Goal: Task Accomplishment & Management: Complete application form

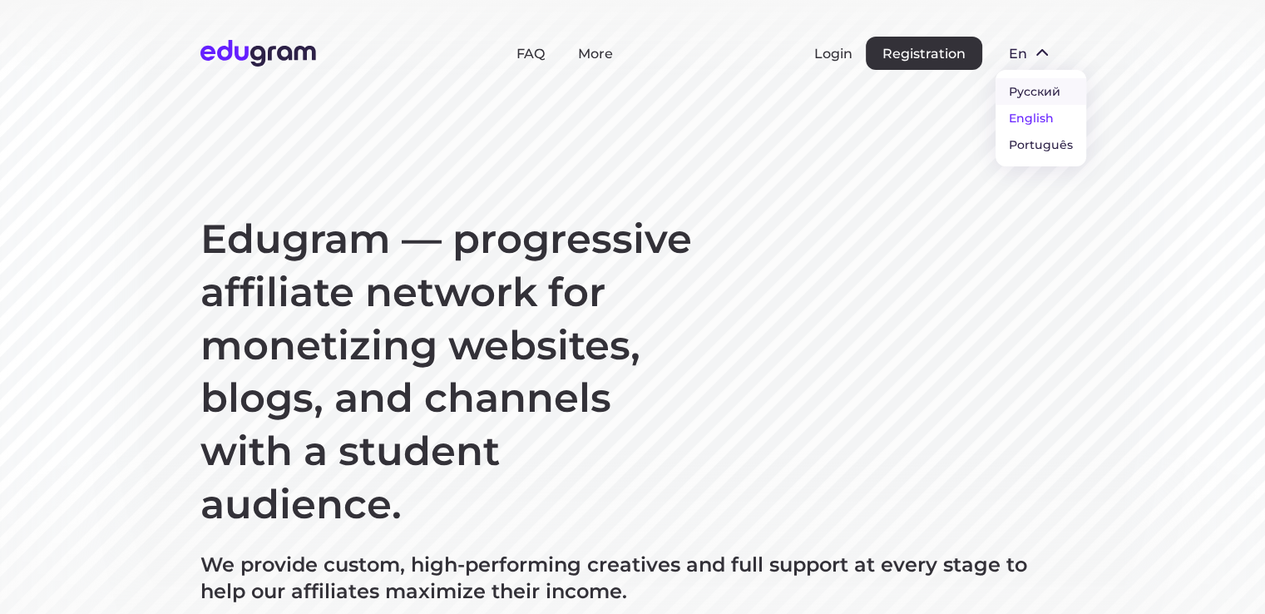
click at [1034, 90] on button "Русский" at bounding box center [1040, 91] width 91 height 27
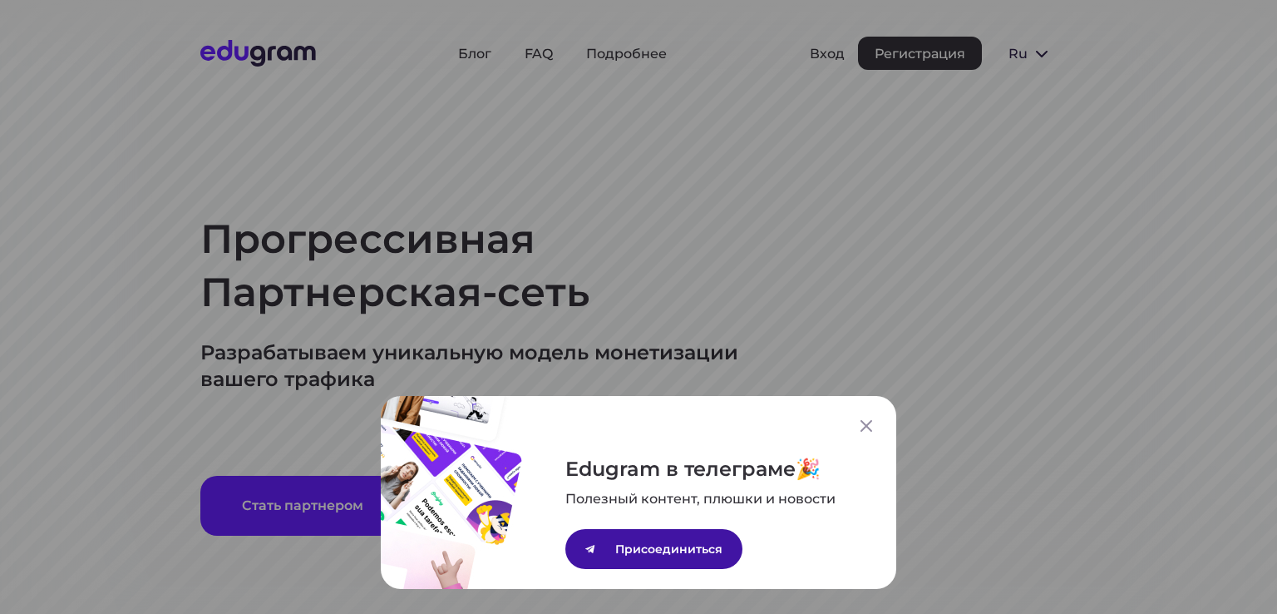
click at [668, 550] on p "Присоединиться" at bounding box center [668, 549] width 107 height 18
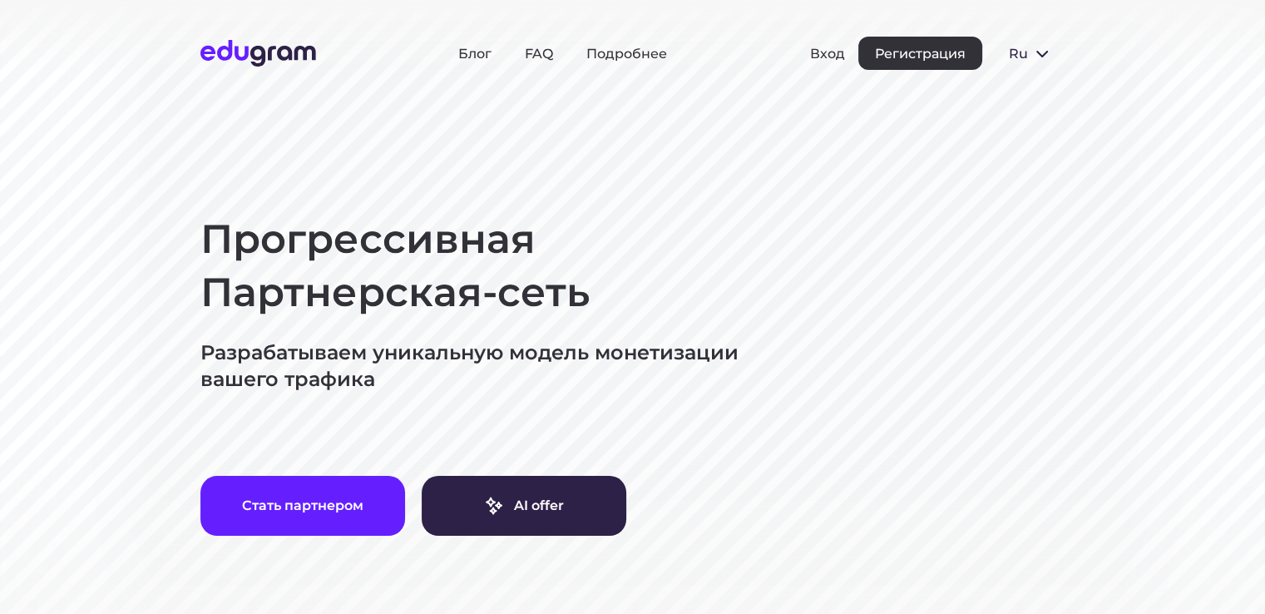
click at [375, 57] on div "Блог FAQ Подробнее Вход Регистрация ru Русский English Português" at bounding box center [632, 53] width 865 height 33
click at [622, 51] on link "Подробнее" at bounding box center [626, 54] width 81 height 16
click at [909, 48] on button "Регистрация" at bounding box center [920, 53] width 124 height 33
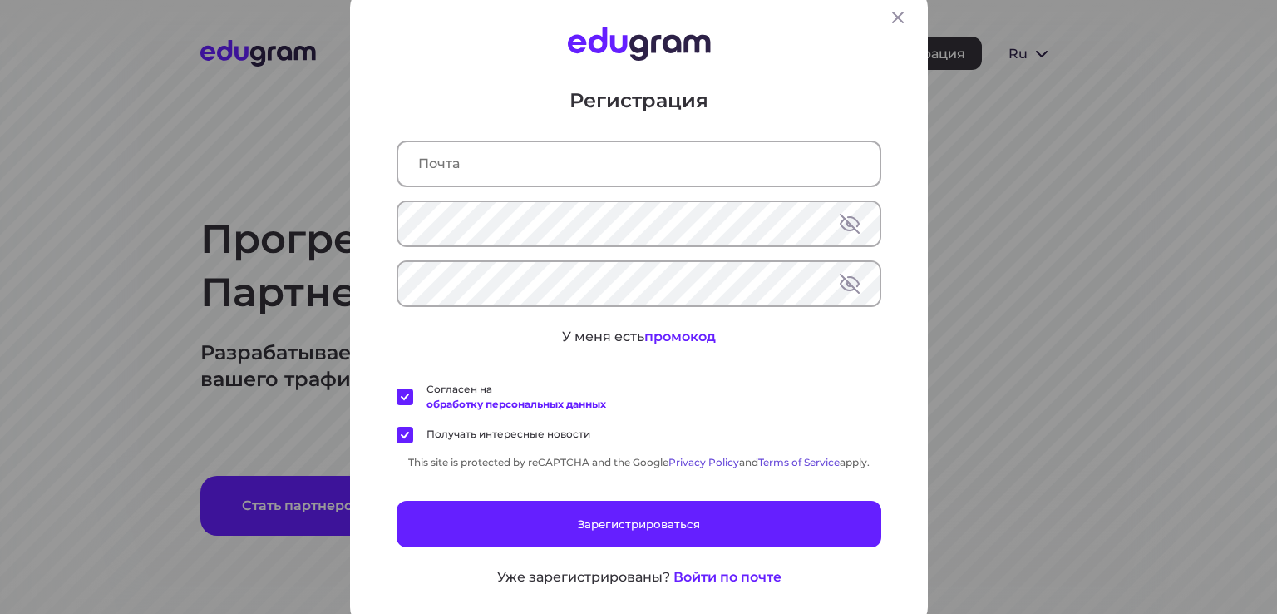
click at [545, 164] on input "text" at bounding box center [638, 162] width 481 height 43
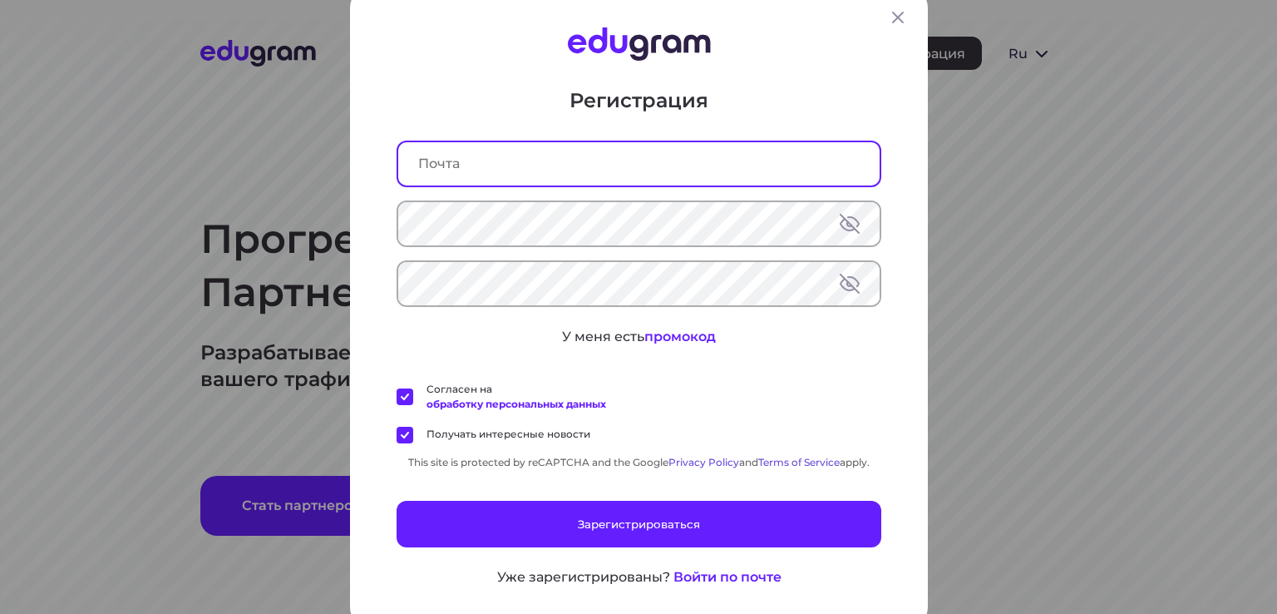
paste input "jnq54352@toaik.com"
type input "jnq54352@toaik.com"
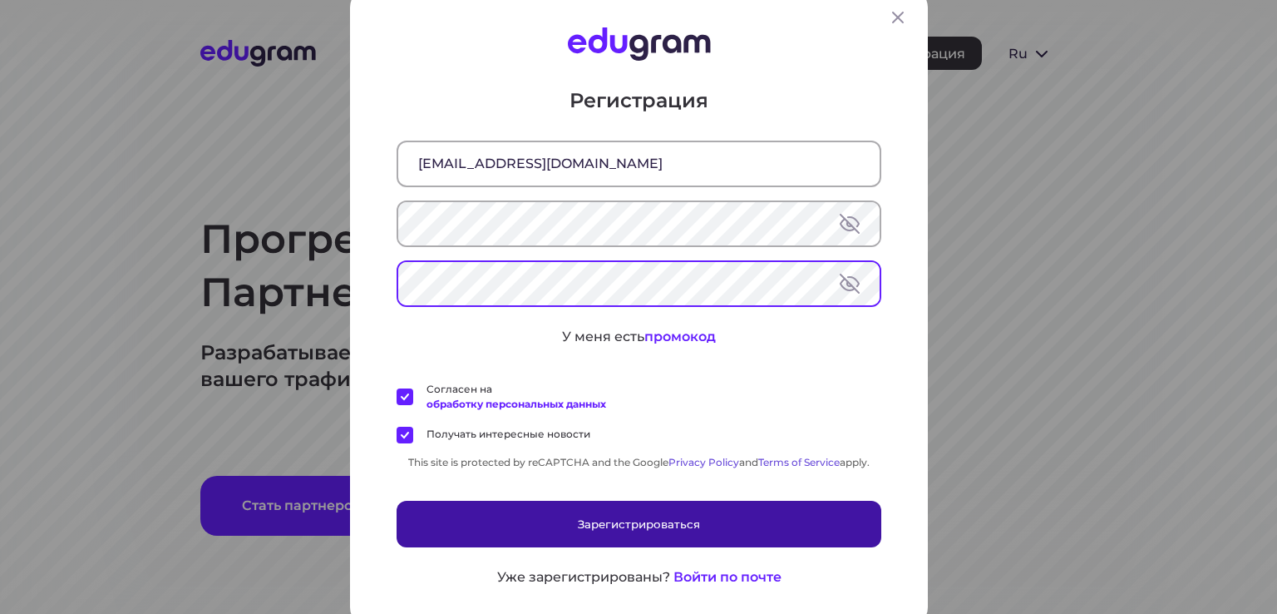
click at [607, 525] on button "Зарегистрироваться" at bounding box center [639, 523] width 485 height 47
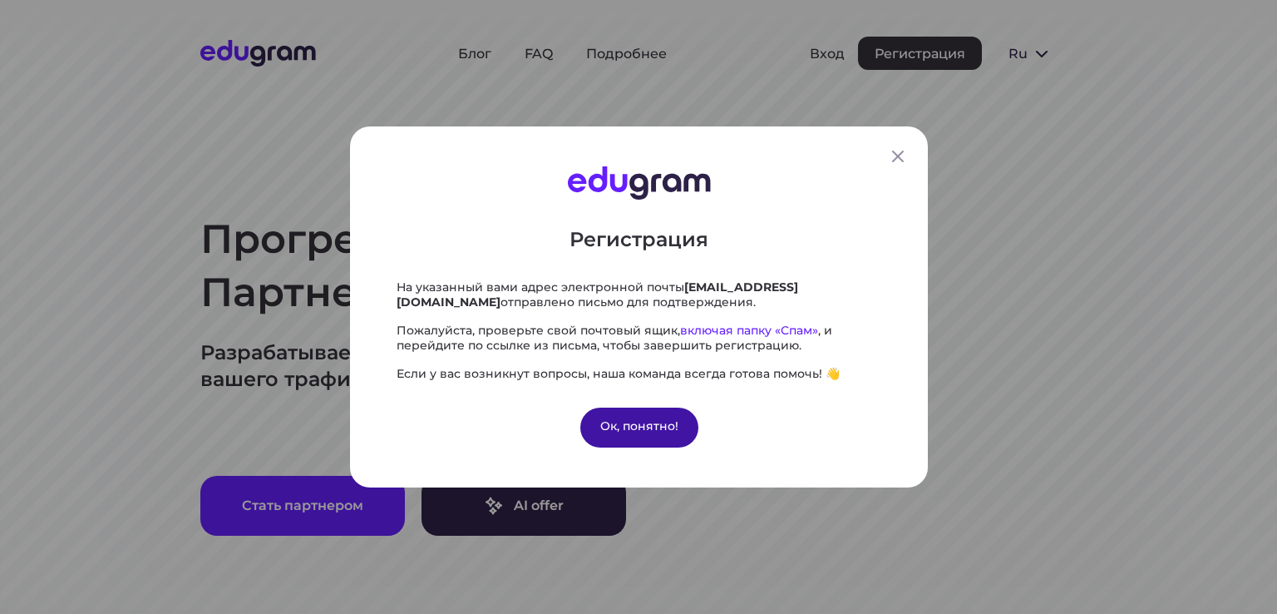
click at [608, 420] on div "Ок, понятно!" at bounding box center [639, 427] width 118 height 40
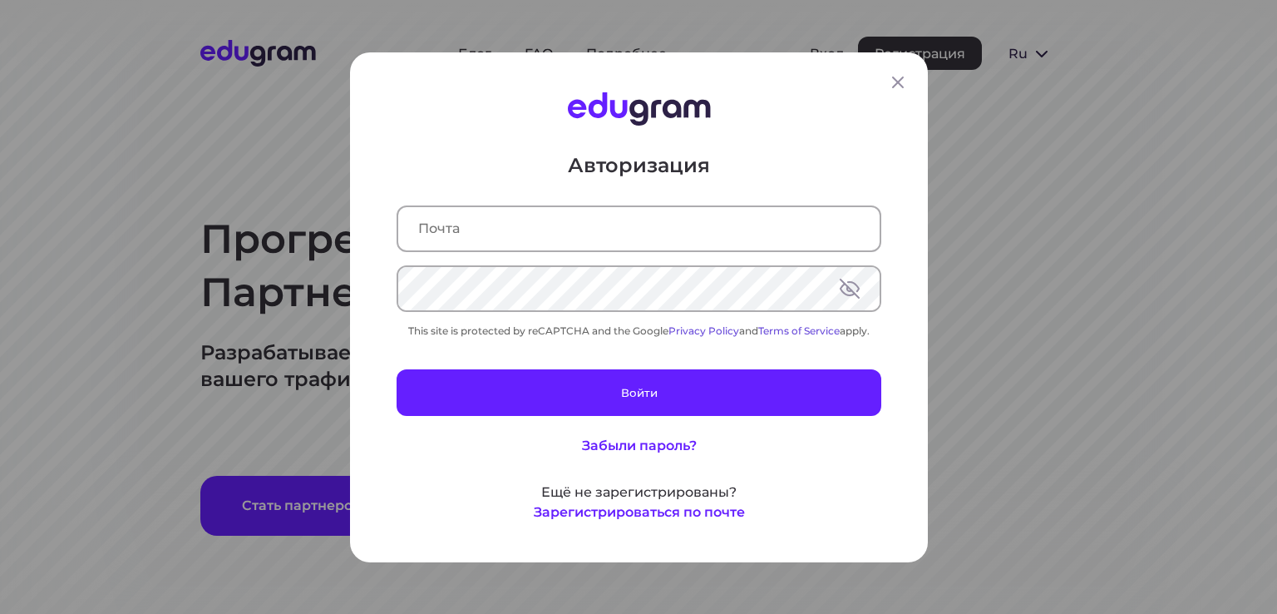
type input "[EMAIL_ADDRESS][DOMAIN_NAME]"
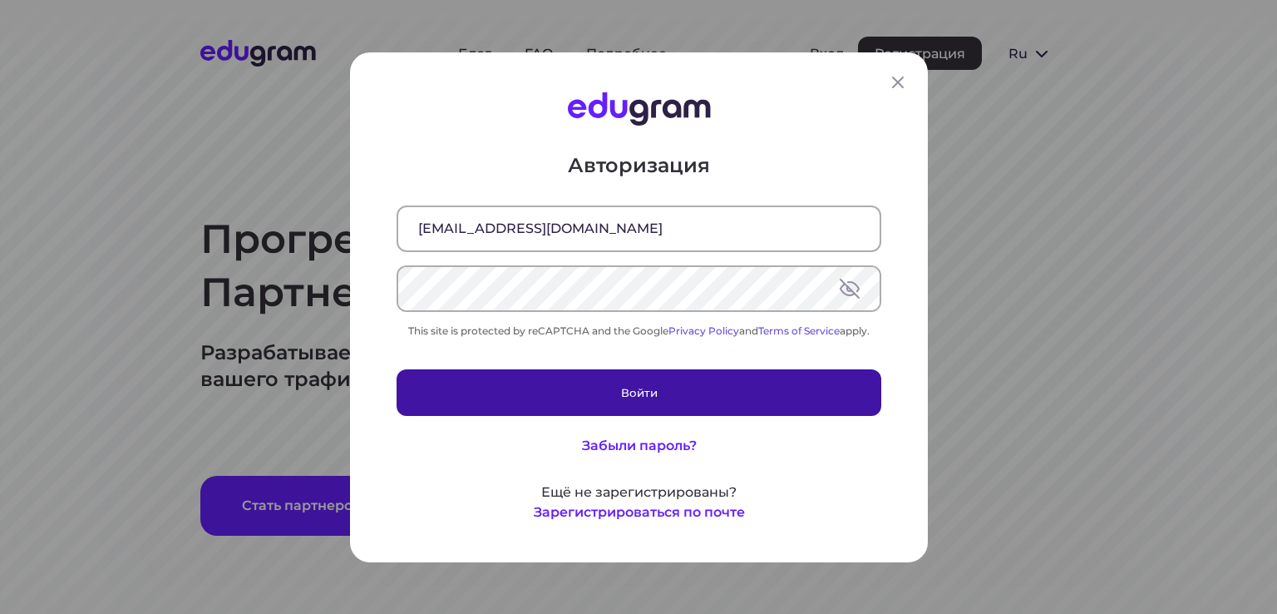
click at [654, 394] on button "Войти" at bounding box center [639, 391] width 485 height 47
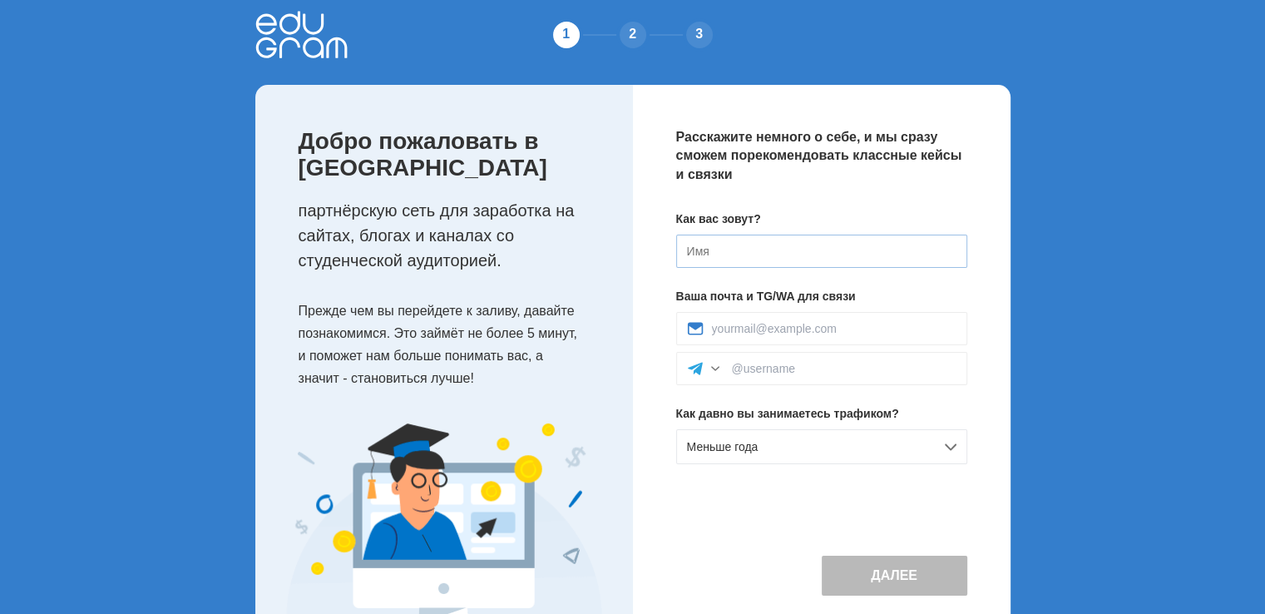
scroll to position [67, 0]
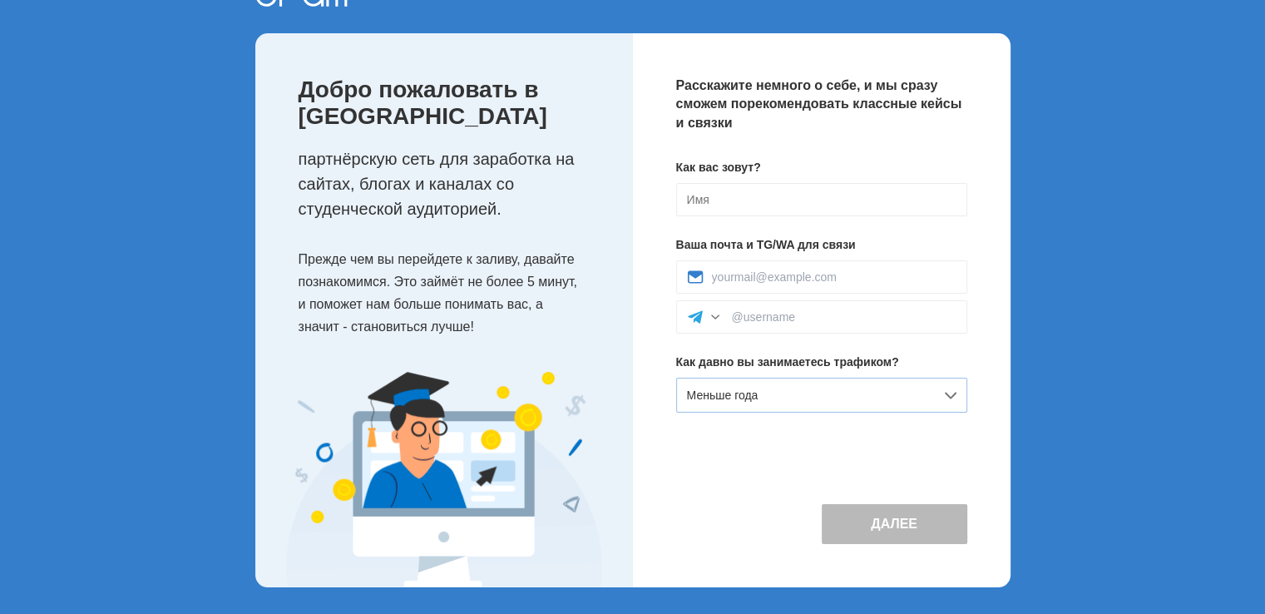
click at [739, 387] on div "Меньше года" at bounding box center [821, 395] width 291 height 35
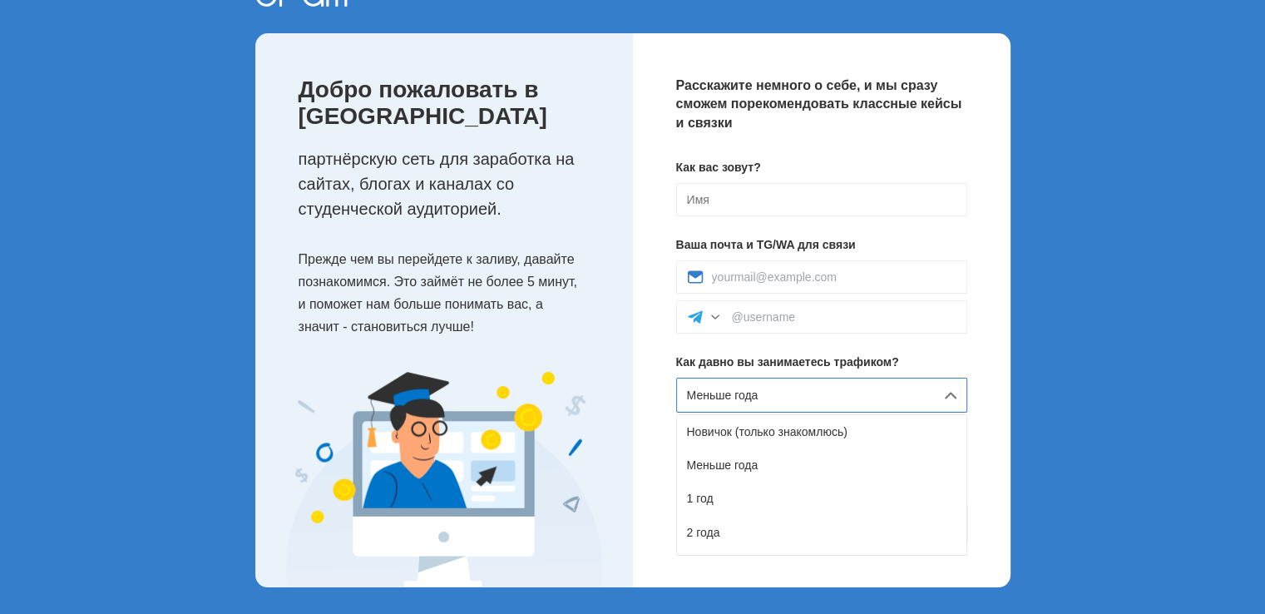
click at [729, 437] on div "Новичок (только знакомлюсь)" at bounding box center [821, 431] width 289 height 33
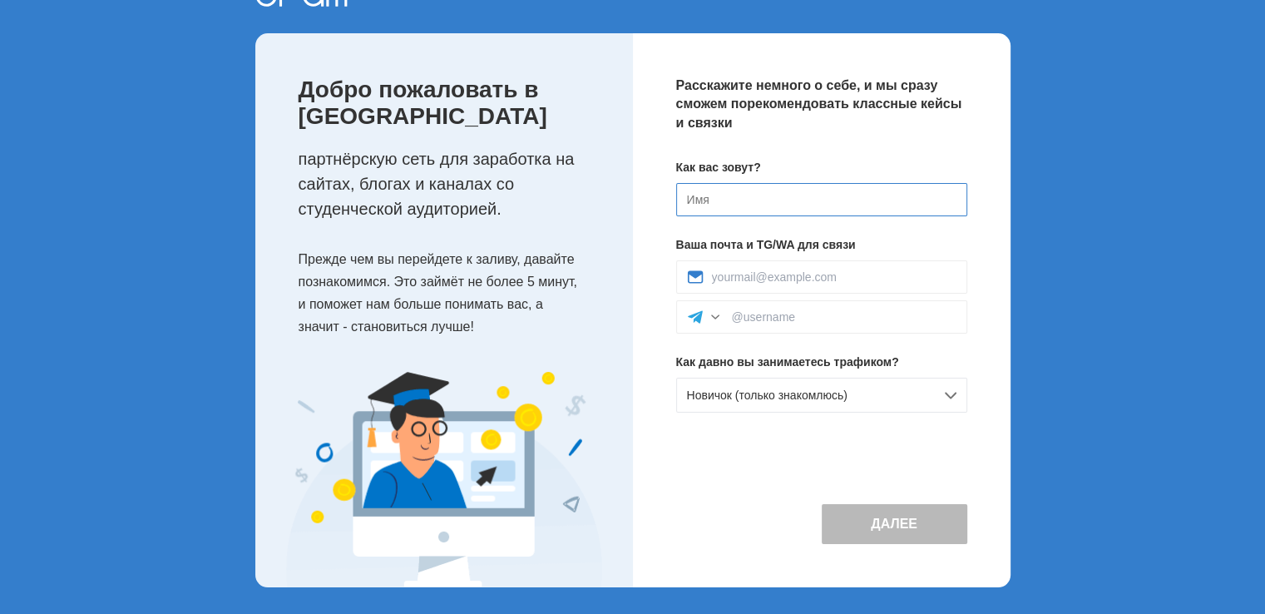
click at [734, 194] on input at bounding box center [821, 199] width 291 height 33
type input "АААА"
click at [748, 280] on input at bounding box center [834, 276] width 244 height 13
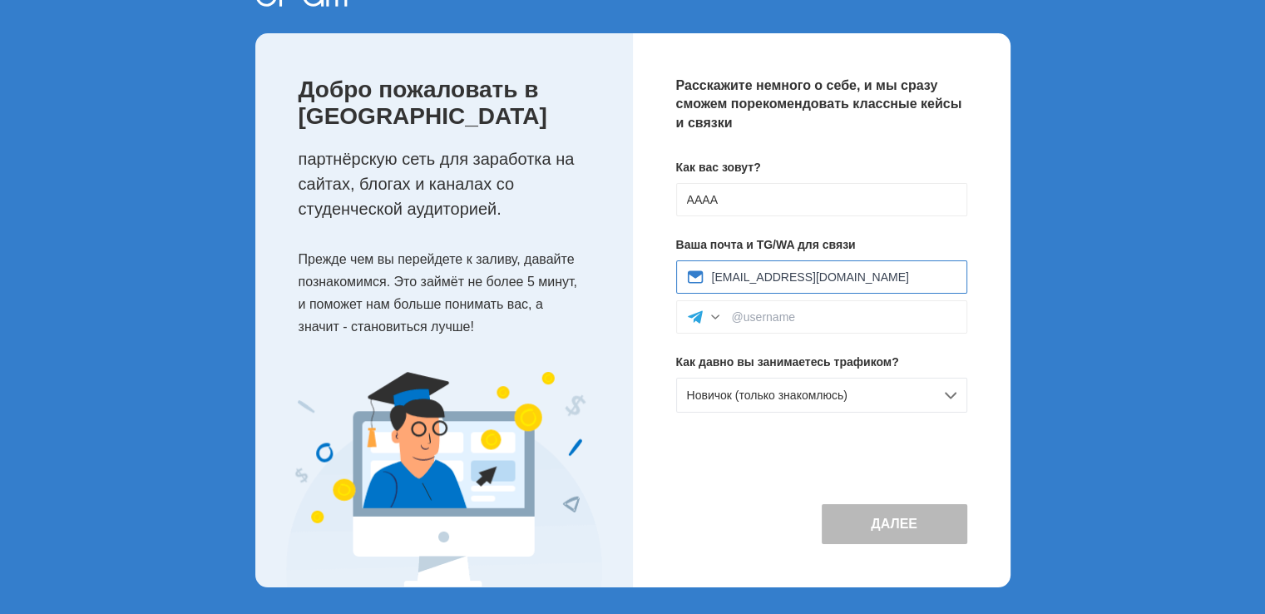
click at [831, 278] on input "[EMAIL_ADDRESS][DOMAIN_NAME]" at bounding box center [834, 276] width 244 height 13
drag, startPoint x: 832, startPoint y: 277, endPoint x: 615, endPoint y: 283, distance: 217.1
click at [615, 283] on div "Добро пожаловать в Edugram партнёрскую сеть для заработка на сайтах, блогах и к…" at bounding box center [632, 310] width 755 height 554
paste input "om"
type input "[EMAIL_ADDRESS][DOMAIN_NAME]"
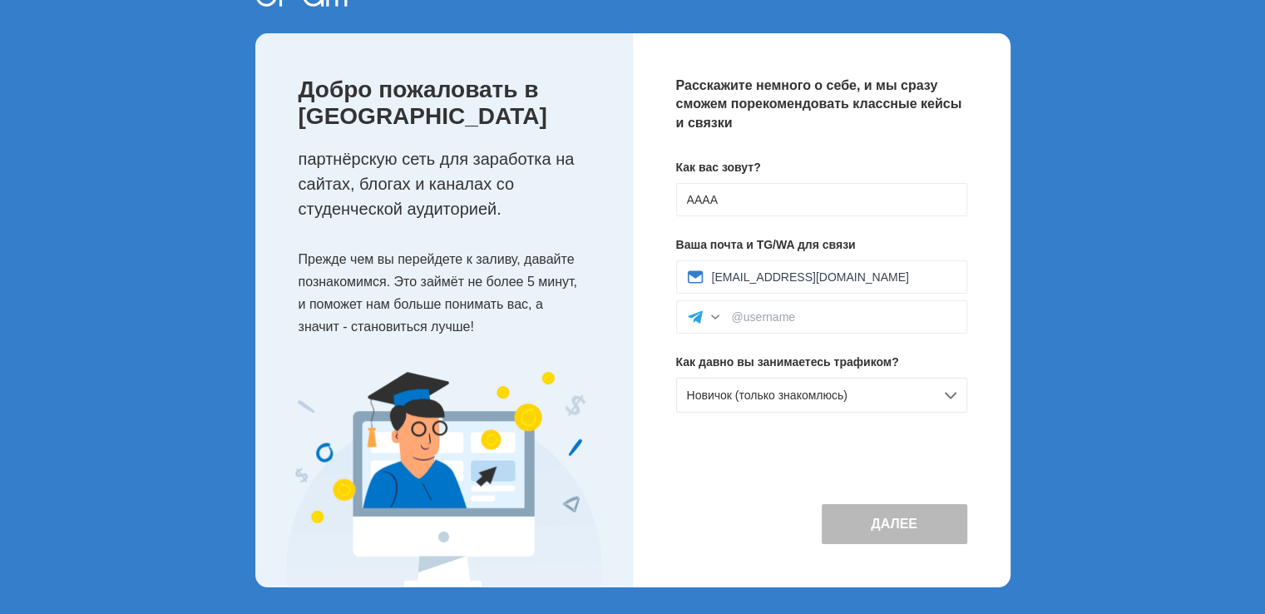
click at [734, 476] on div "Далее" at bounding box center [821, 510] width 291 height 68
click at [826, 323] on div at bounding box center [821, 316] width 291 height 33
click at [756, 317] on input at bounding box center [844, 316] width 225 height 13
paste input "[EMAIL_ADDRESS][DOMAIN_NAME]"
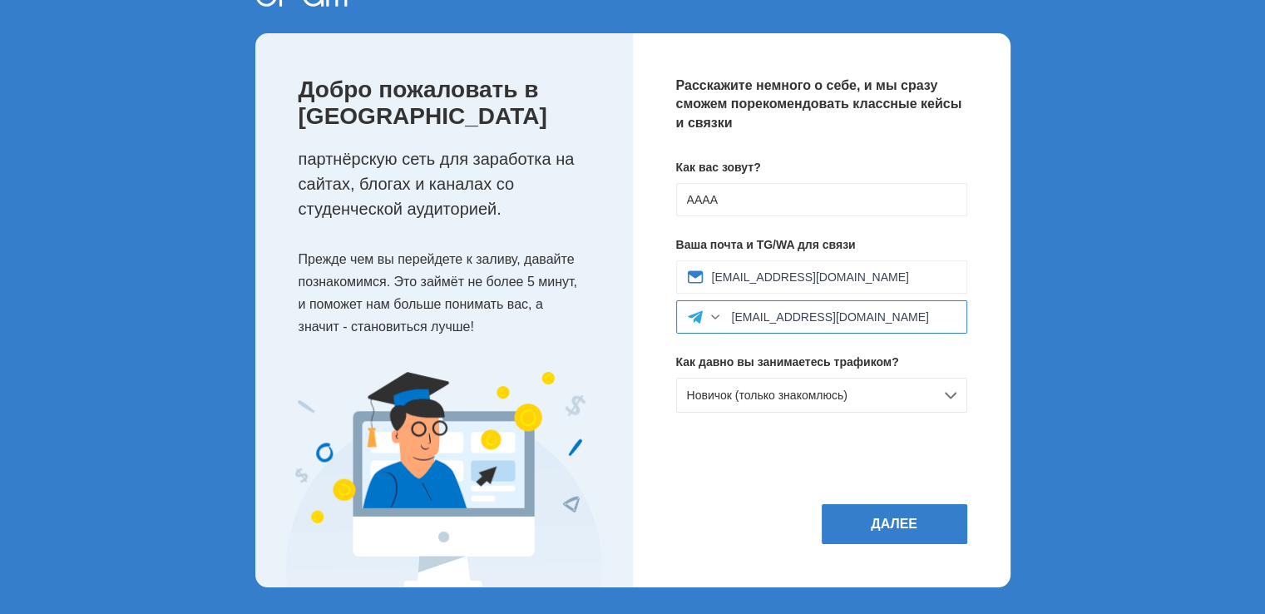
click at [790, 319] on input "[EMAIL_ADDRESS][DOMAIN_NAME]" at bounding box center [844, 316] width 225 height 13
type input "[EMAIL_ADDRESS][DOMAIN_NAME]"
click at [901, 525] on button "Далее" at bounding box center [895, 524] width 146 height 40
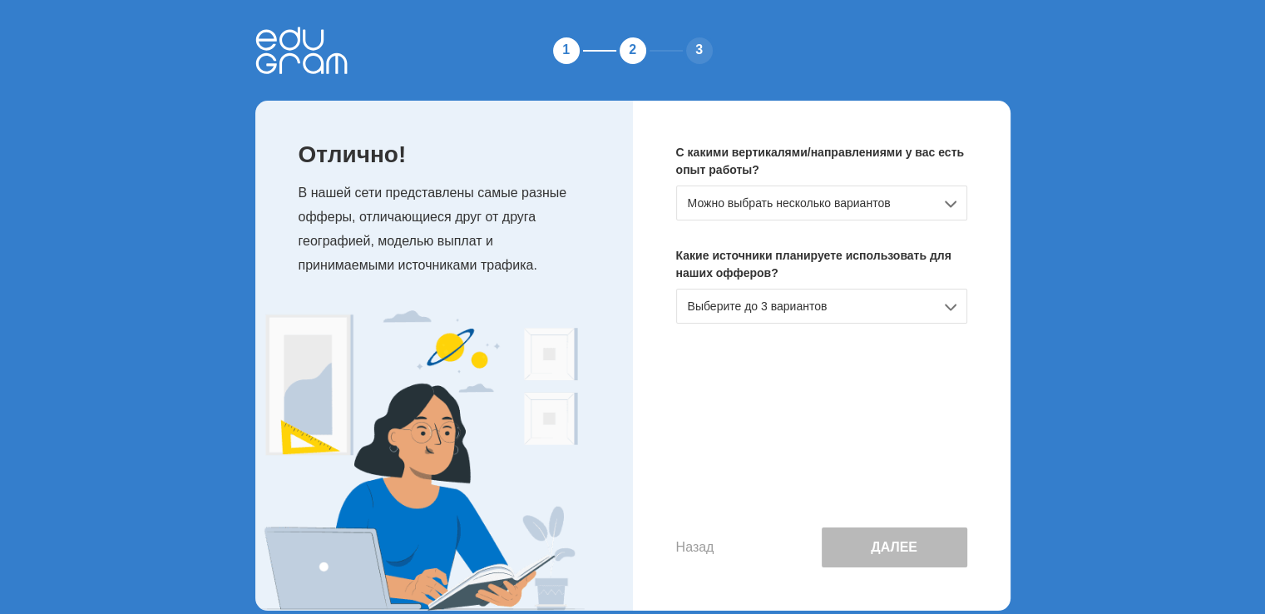
click at [853, 205] on div "Можно выбрать несколько вариантов" at bounding box center [821, 202] width 291 height 35
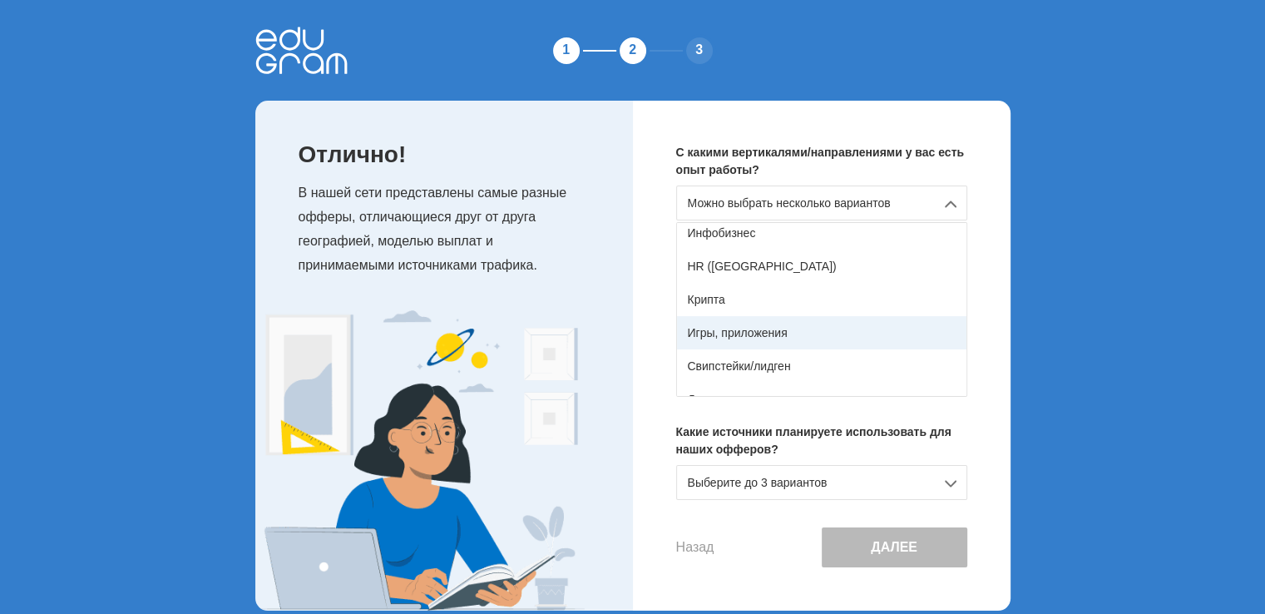
scroll to position [293, 0]
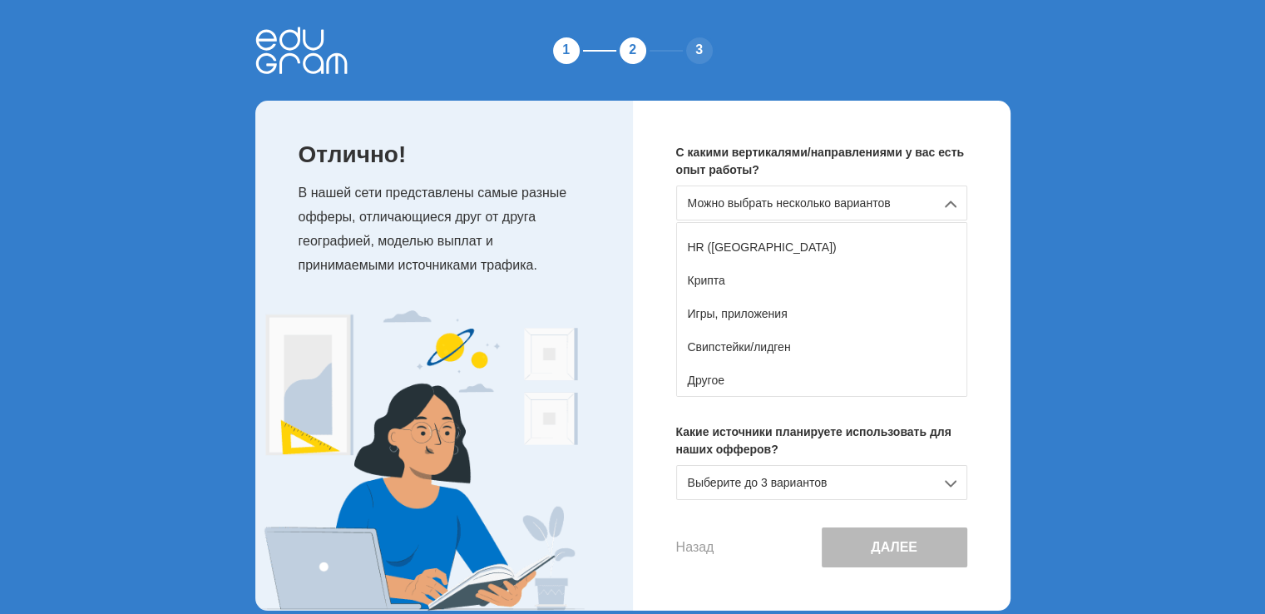
click at [644, 367] on div "С какими вертикалями/направлениями у вас есть опыт работы? Можно выбрать нескол…" at bounding box center [822, 356] width 378 height 510
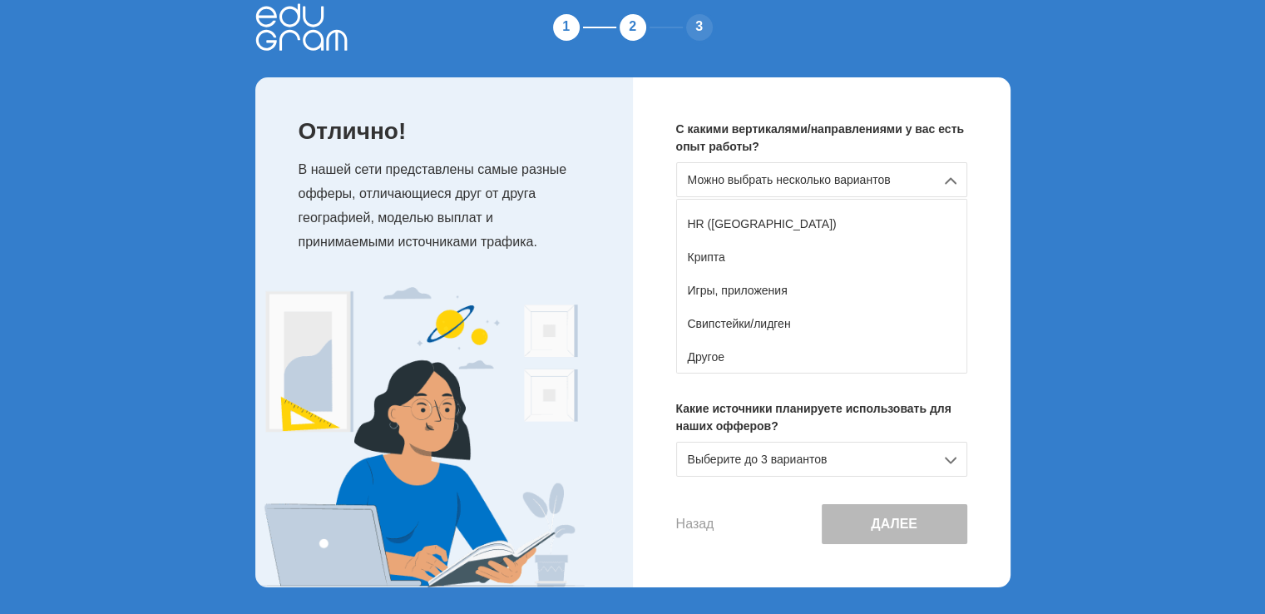
click at [767, 504] on div "Назад Далее" at bounding box center [821, 524] width 291 height 40
click at [693, 526] on button "Назад" at bounding box center [695, 523] width 38 height 15
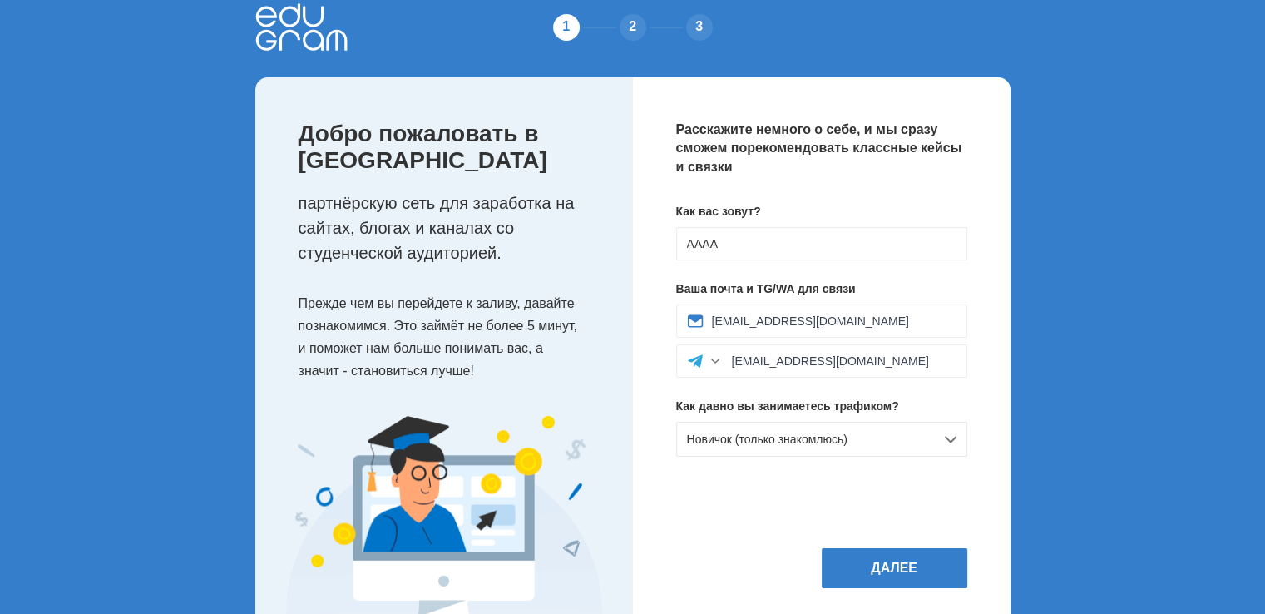
scroll to position [0, 0]
